Goal: Transaction & Acquisition: Purchase product/service

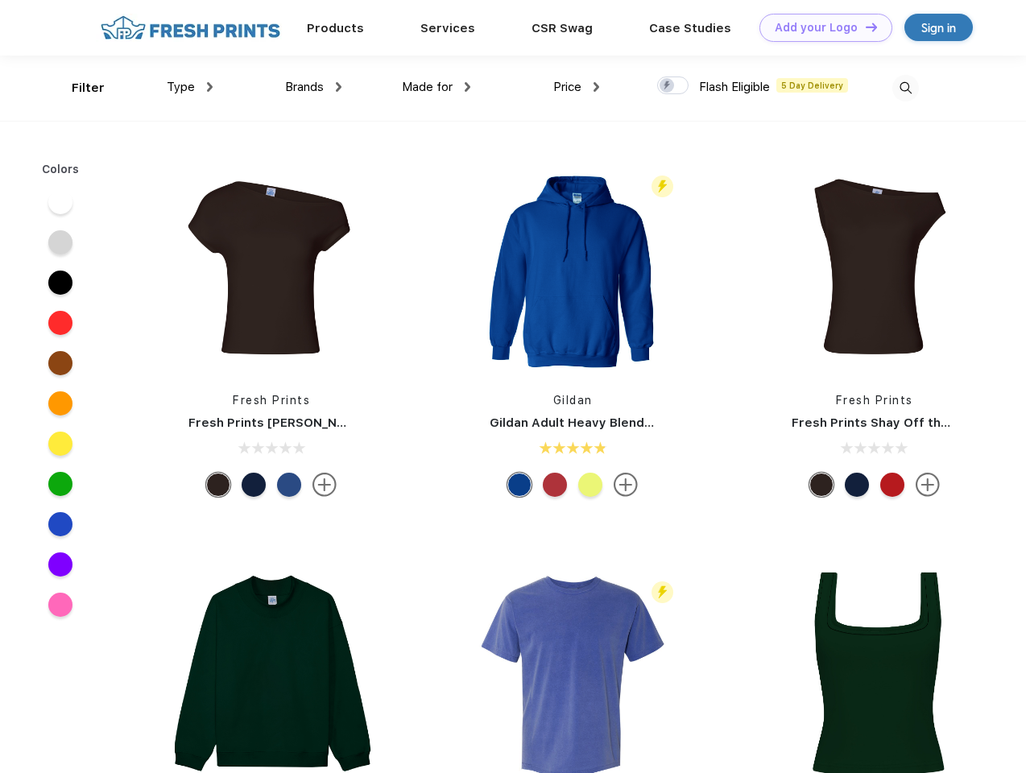
click at [820, 27] on link "Add your Logo Design Tool" at bounding box center [825, 28] width 133 height 28
click at [0, 0] on div "Design Tool" at bounding box center [0, 0] width 0 height 0
click at [864, 27] on link "Add your Logo Design Tool" at bounding box center [825, 28] width 133 height 28
click at [77, 88] on div "Filter" at bounding box center [88, 88] width 33 height 19
click at [190, 87] on span "Type" at bounding box center [181, 87] width 28 height 14
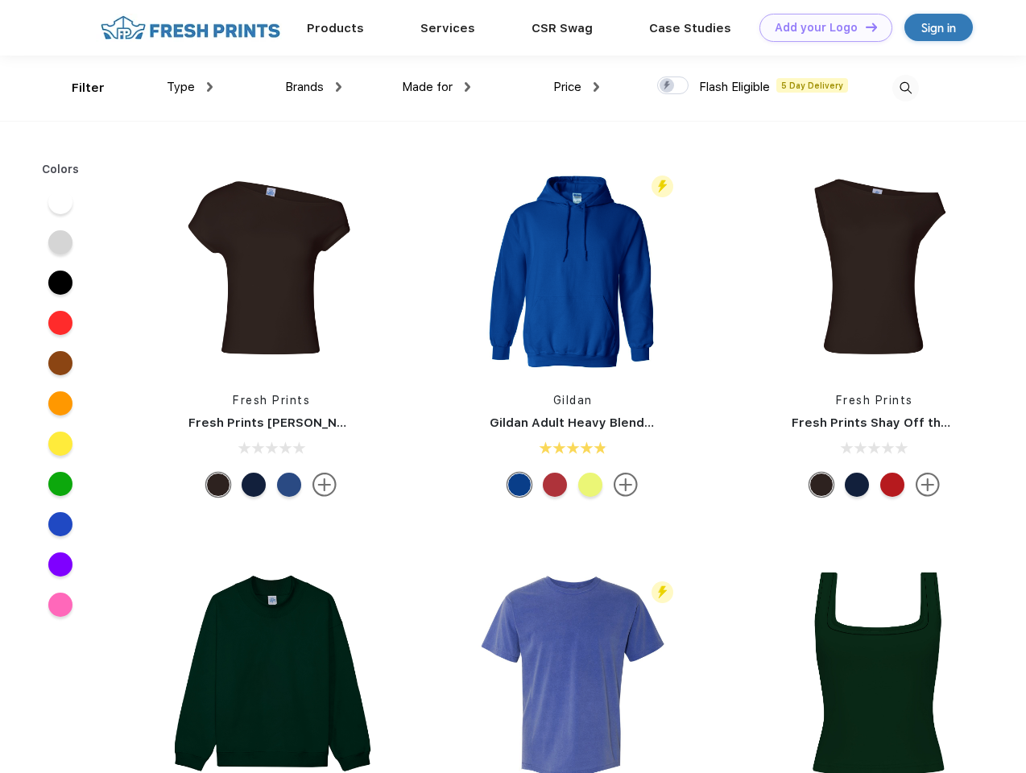
click at [313, 87] on span "Brands" at bounding box center [304, 87] width 39 height 14
click at [436, 87] on span "Made for" at bounding box center [427, 87] width 51 height 14
click at [576, 87] on span "Price" at bounding box center [567, 87] width 28 height 14
click at [673, 86] on div at bounding box center [672, 85] width 31 height 18
click at [667, 86] on input "checkbox" at bounding box center [662, 81] width 10 height 10
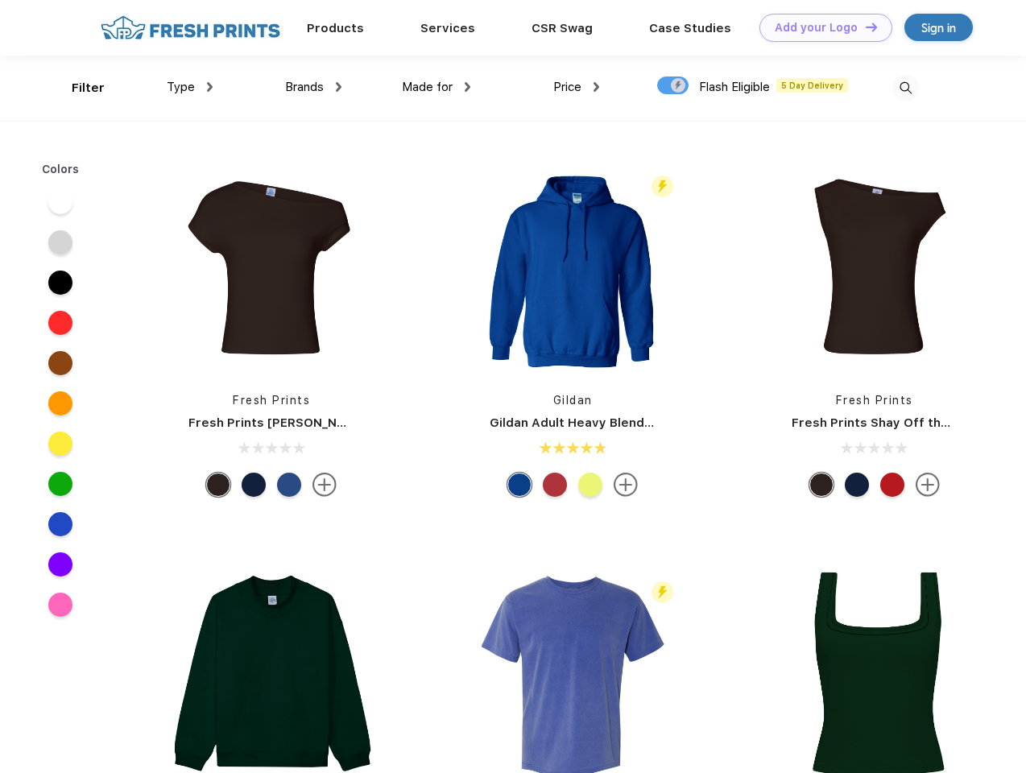
click at [905, 88] on img at bounding box center [905, 88] width 27 height 27
